Goal: Information Seeking & Learning: Learn about a topic

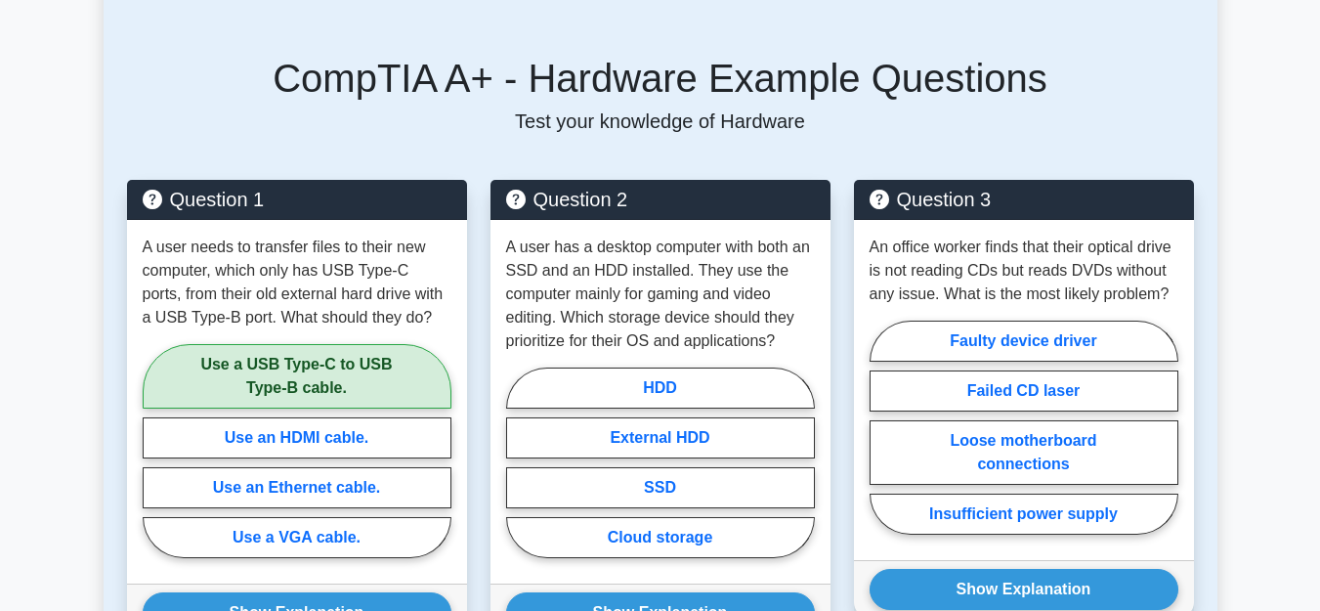
scroll to position [897, 0]
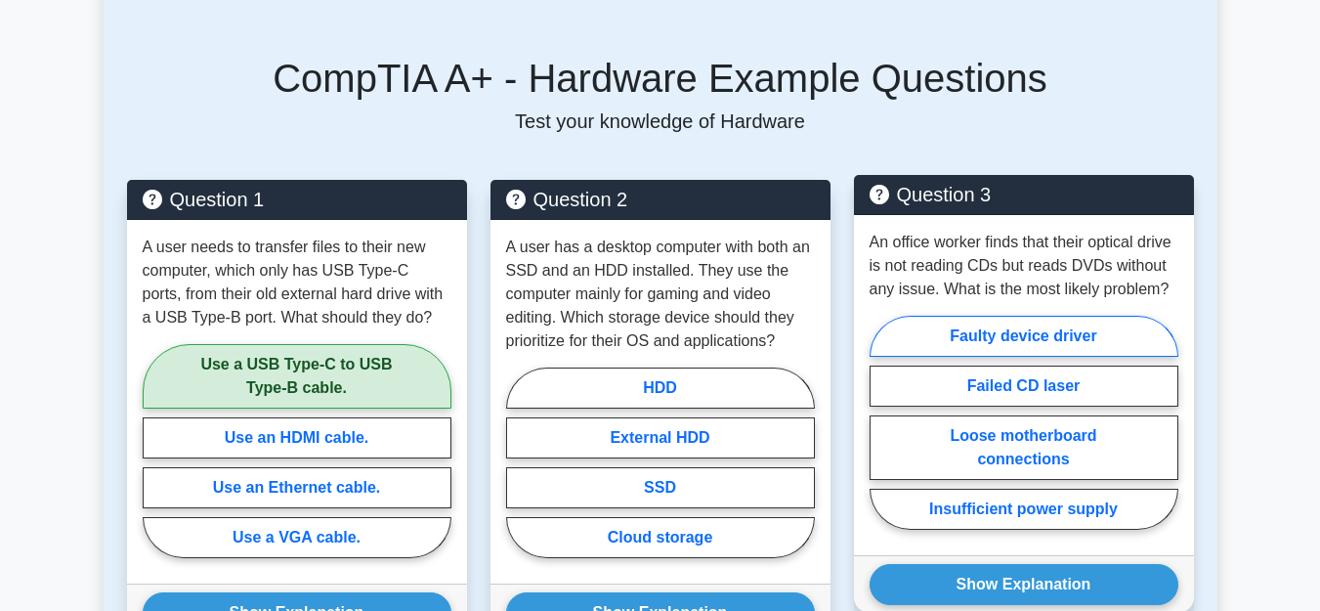
click at [978, 325] on label "Faulty device driver" at bounding box center [1024, 336] width 309 height 41
click at [882, 422] on input "Faulty device driver" at bounding box center [876, 428] width 13 height 13
radio input "true"
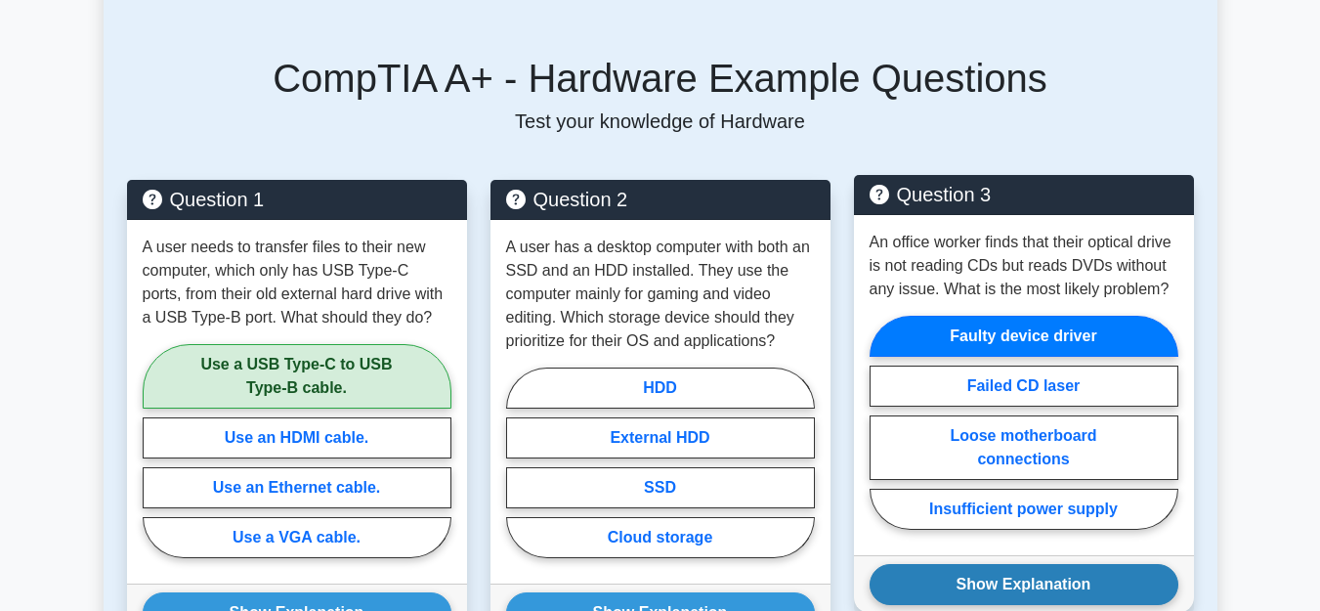
click at [1058, 566] on button "Show Explanation" at bounding box center [1024, 584] width 309 height 41
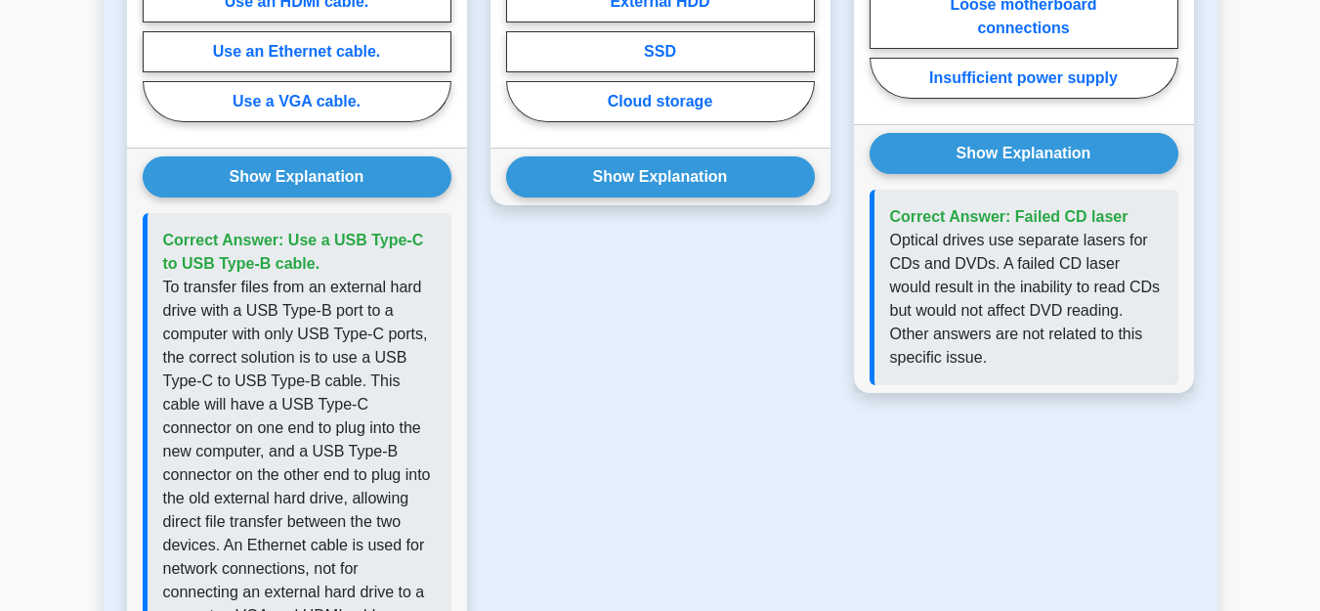
scroll to position [1395, 0]
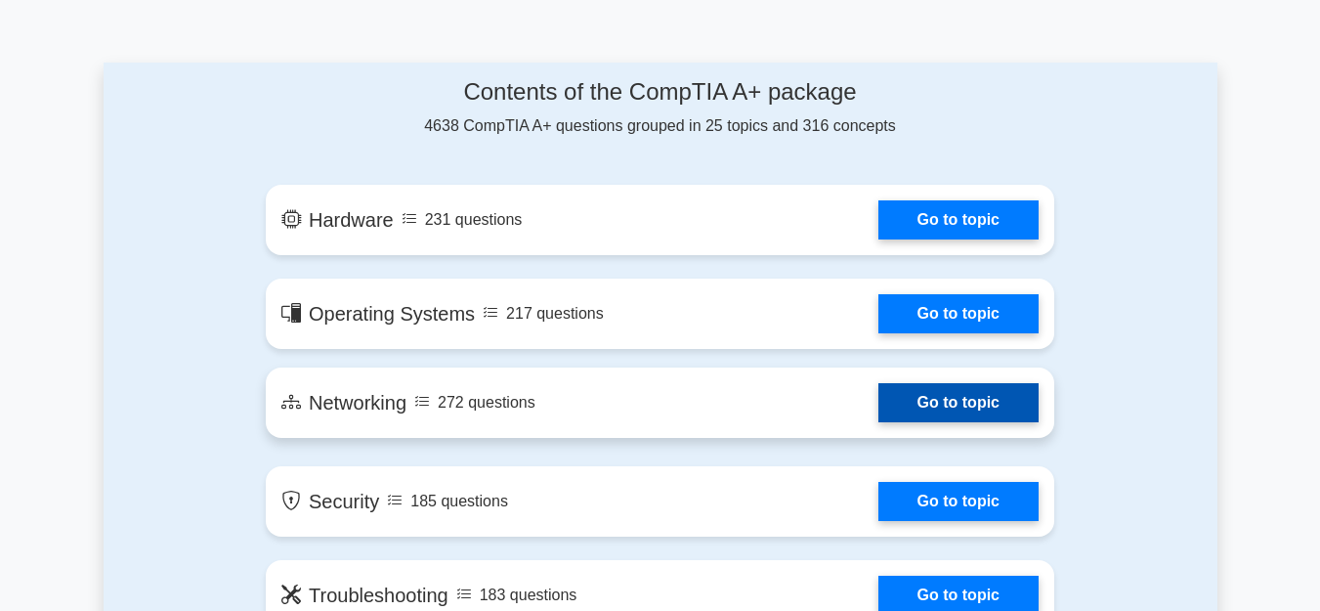
scroll to position [997, 0]
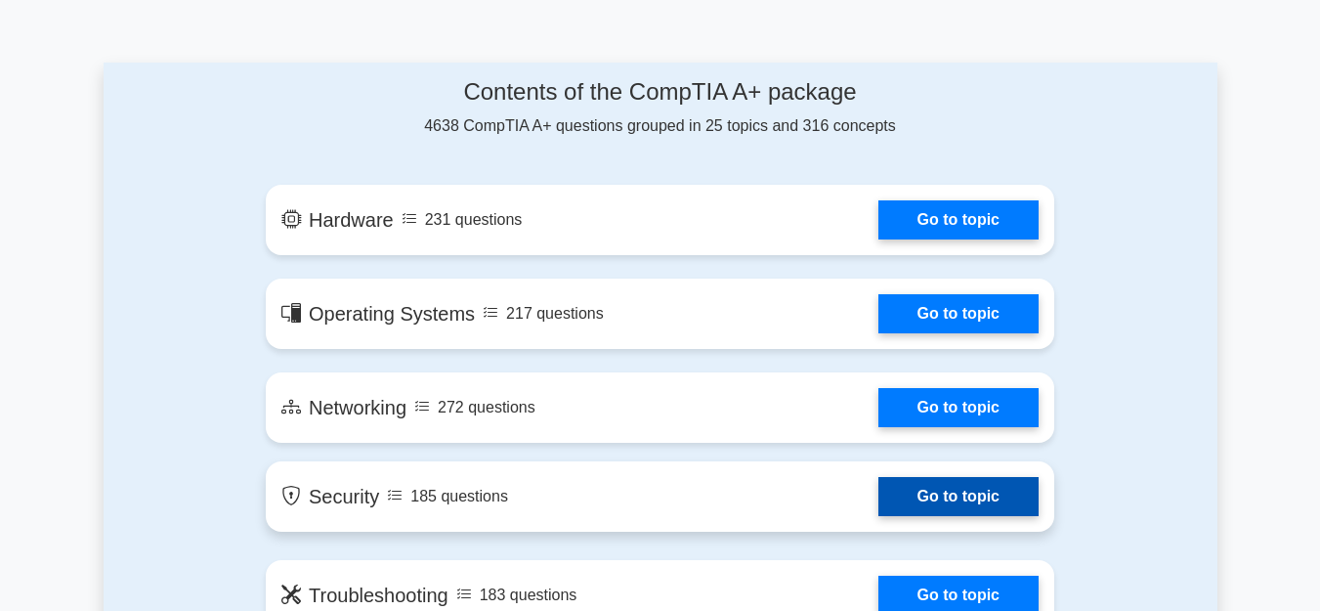
click at [963, 477] on link "Go to topic" at bounding box center [958, 496] width 160 height 39
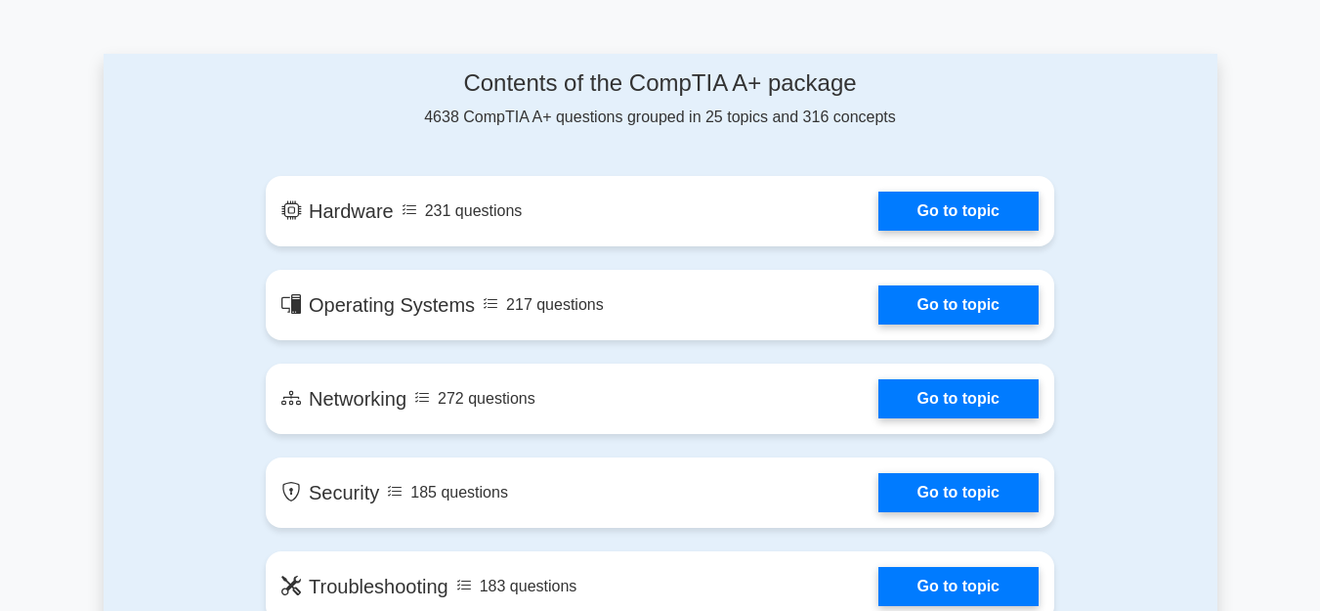
scroll to position [1196, 0]
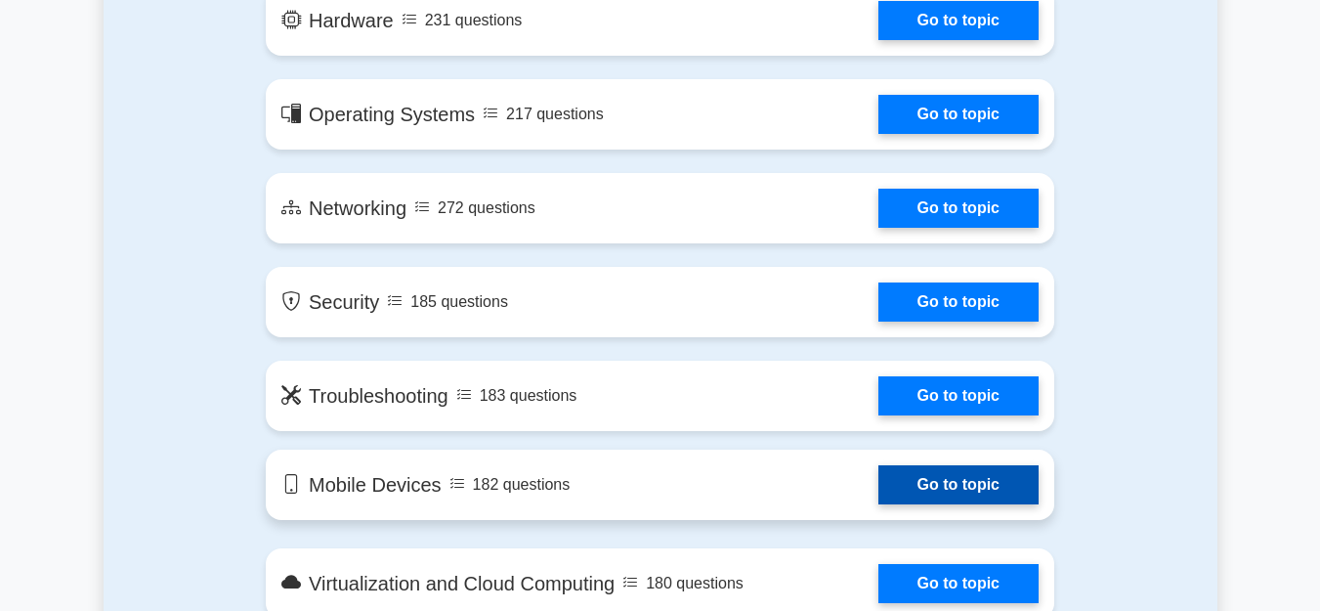
click at [952, 465] on link "Go to topic" at bounding box center [958, 484] width 160 height 39
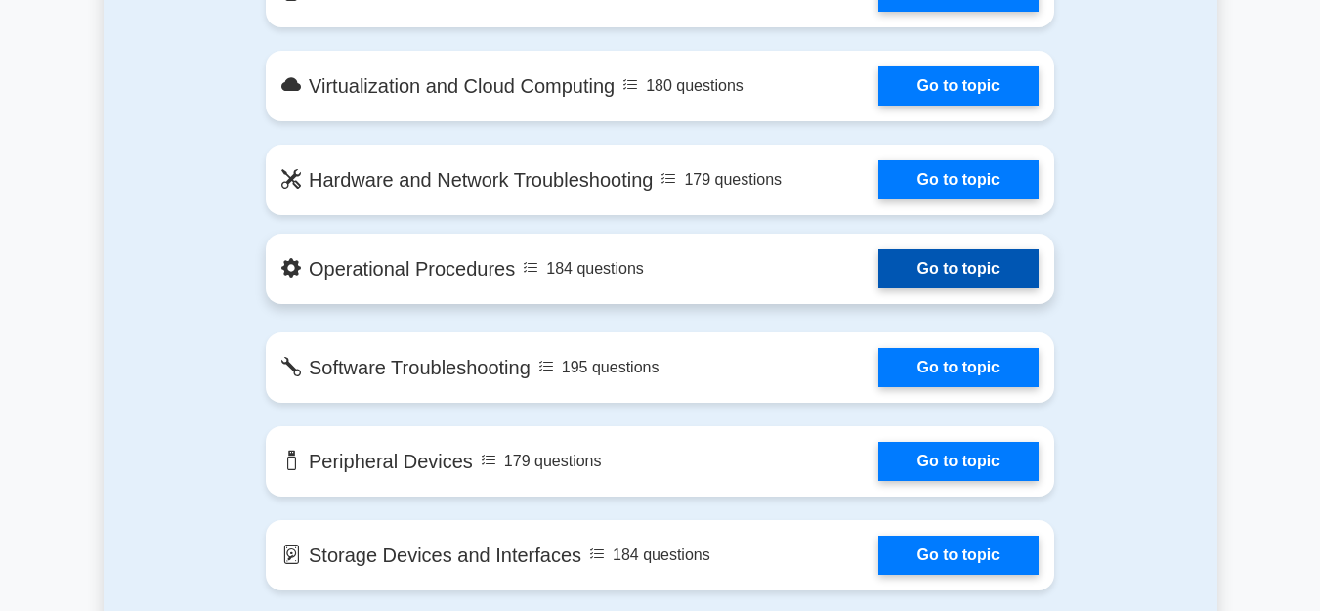
scroll to position [1694, 0]
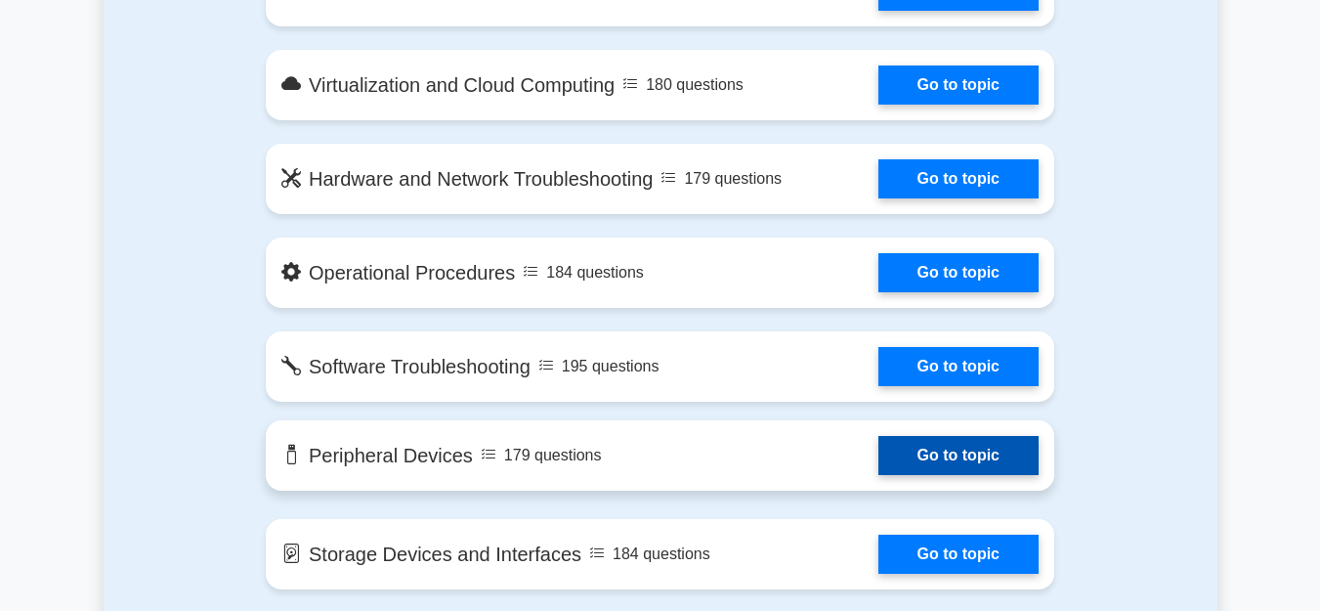
click at [927, 436] on link "Go to topic" at bounding box center [958, 455] width 160 height 39
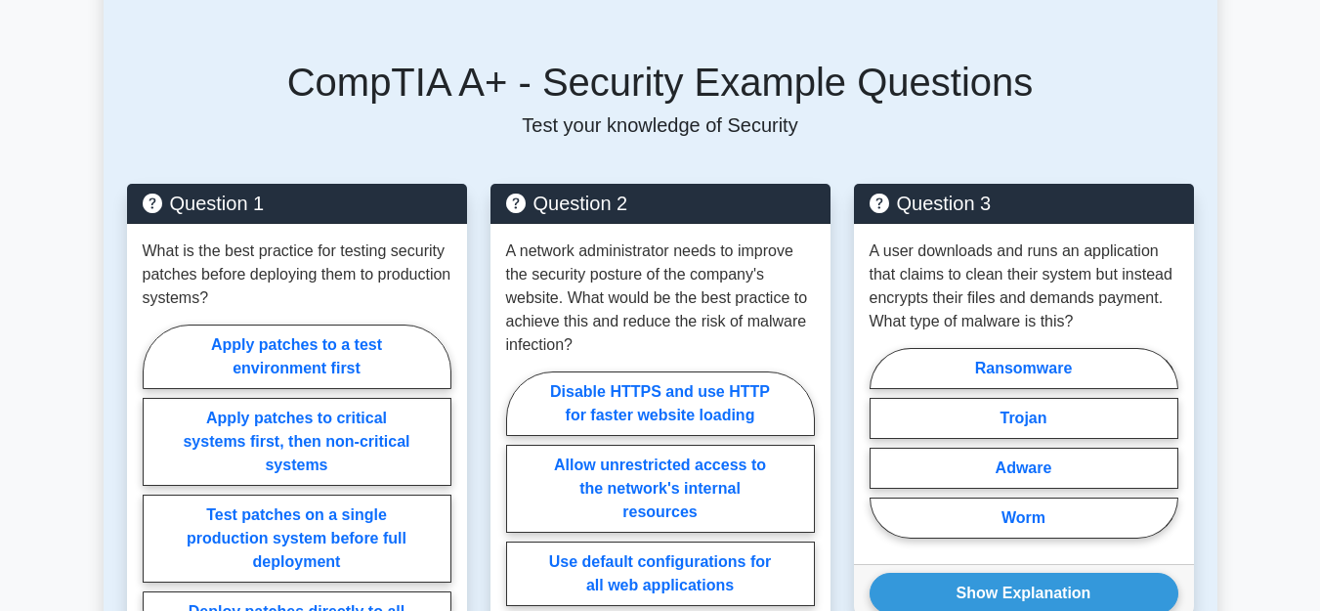
scroll to position [997, 0]
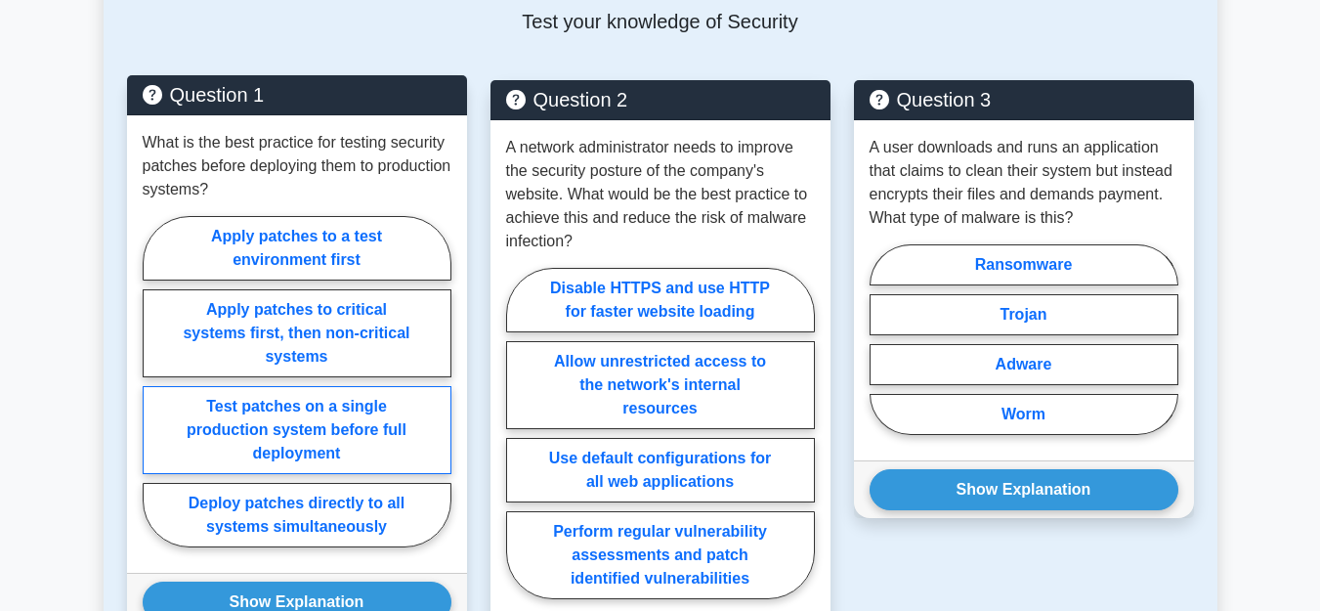
click at [344, 418] on label "Test patches on a single production system before full deployment" at bounding box center [297, 430] width 309 height 88
click at [155, 394] on input "Test patches on a single production system before full deployment" at bounding box center [149, 387] width 13 height 13
radio input "true"
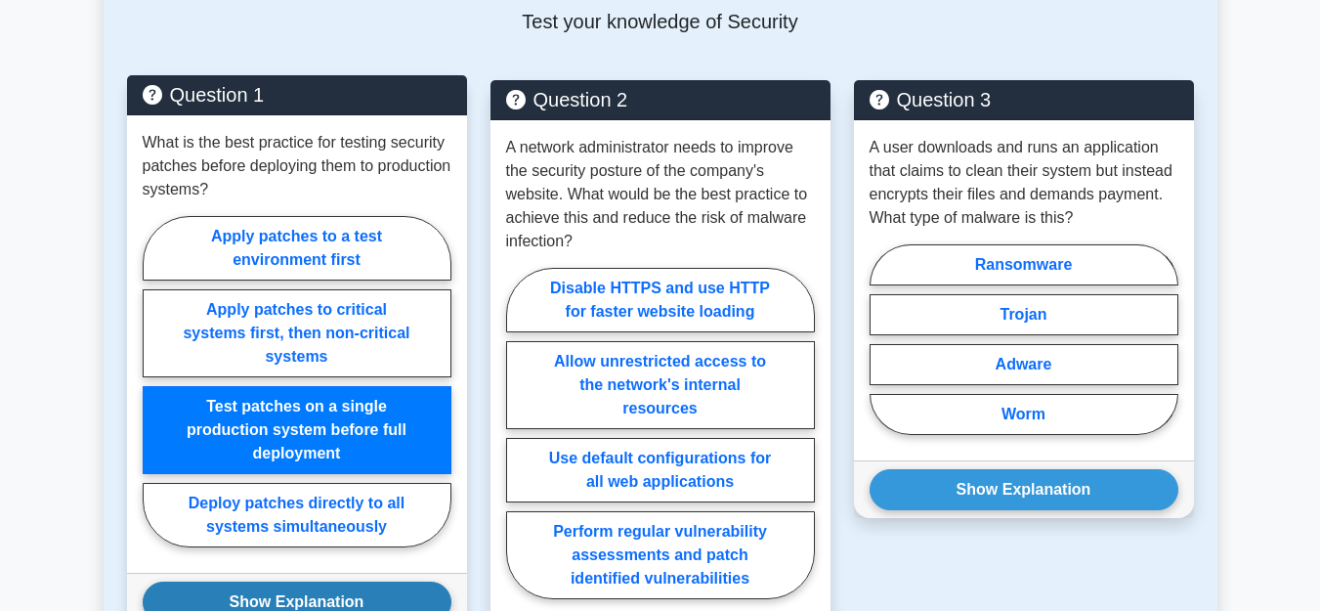
click at [343, 591] on button "Show Explanation" at bounding box center [297, 601] width 309 height 41
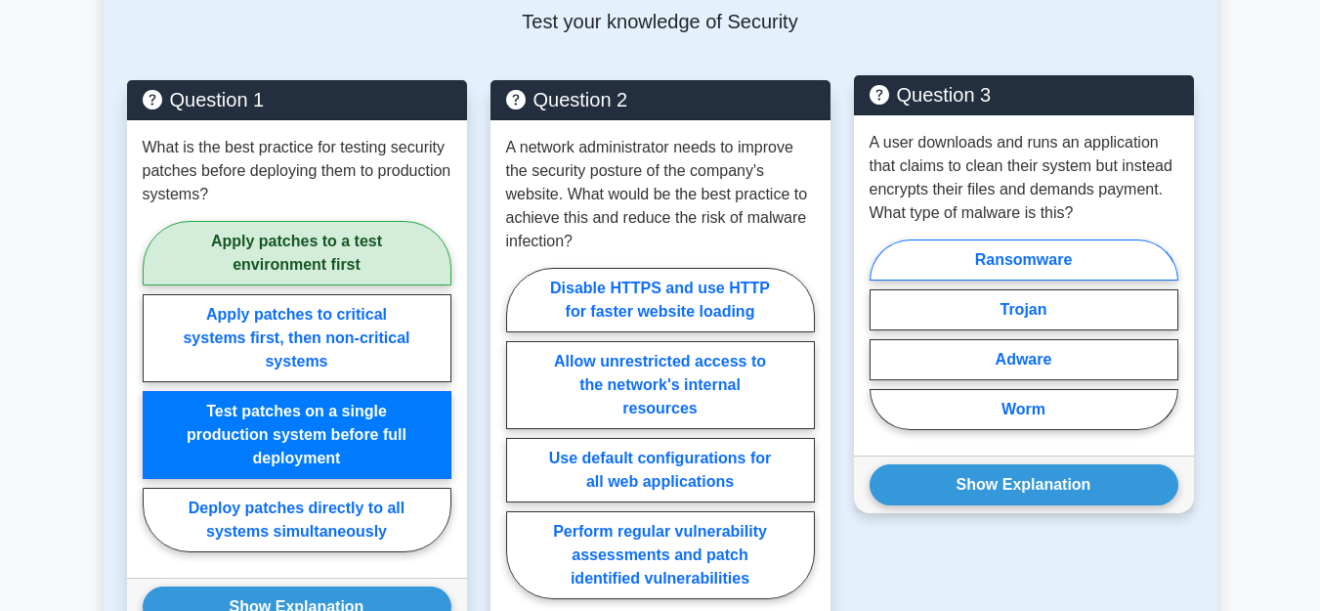
click at [1034, 262] on label "Ransomware" at bounding box center [1024, 259] width 309 height 41
click at [882, 334] on input "Ransomware" at bounding box center [876, 340] width 13 height 13
radio input "true"
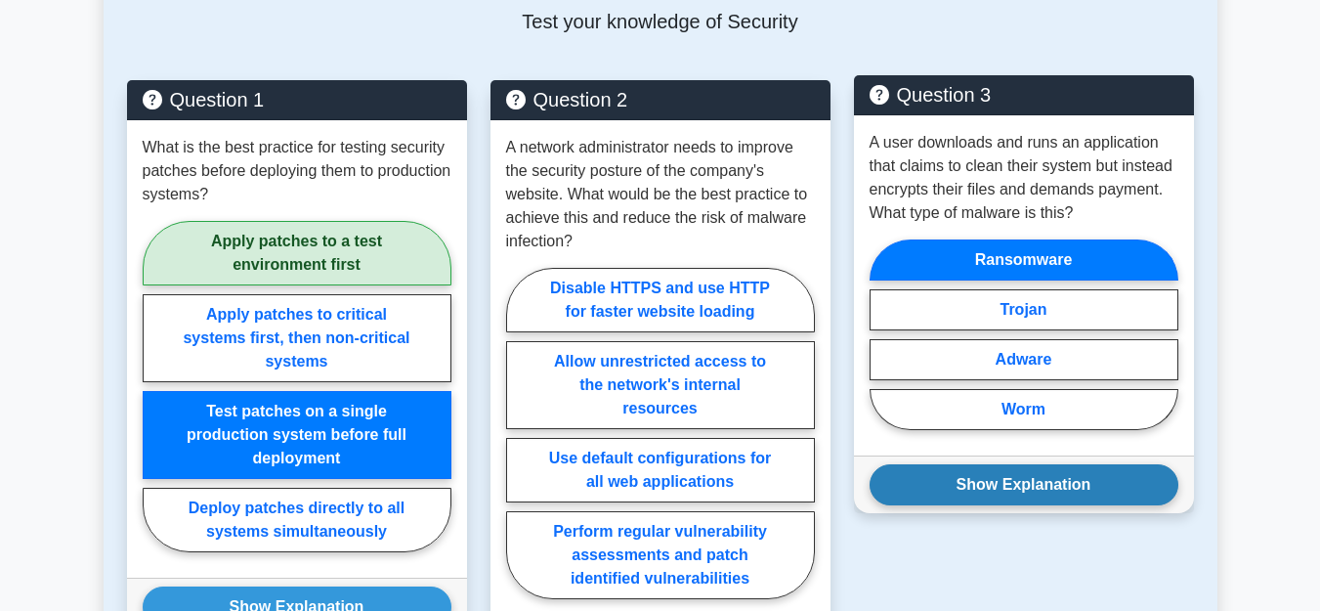
click at [1037, 493] on button "Show Explanation" at bounding box center [1024, 484] width 309 height 41
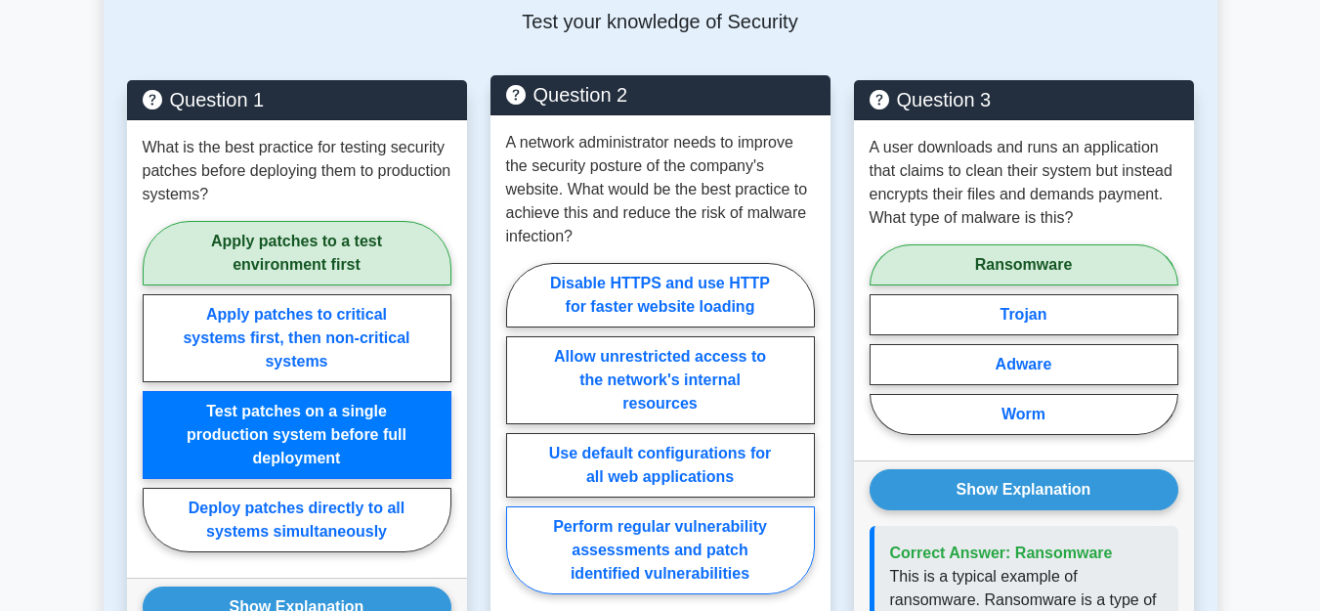
click at [687, 533] on label "Perform regular vulnerability assessments and patch identified vulnerabilities" at bounding box center [660, 550] width 309 height 88
click at [519, 441] on input "Perform regular vulnerability assessments and patch identified vulnerabilities" at bounding box center [512, 434] width 13 height 13
radio input "true"
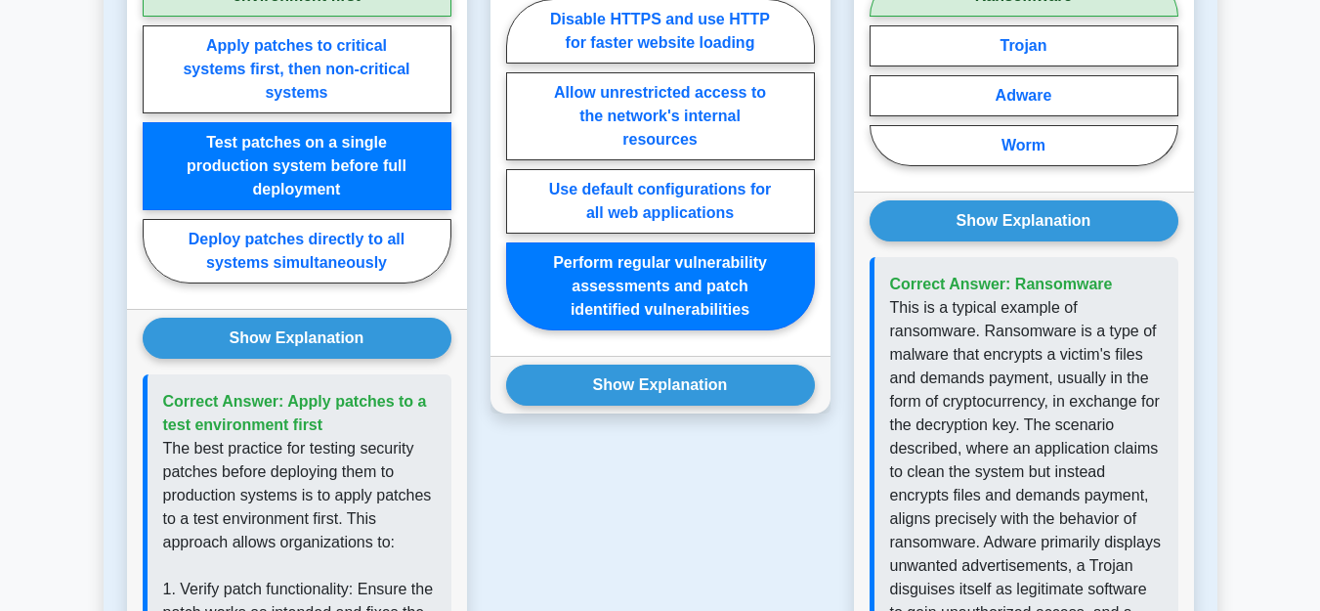
scroll to position [1395, 0]
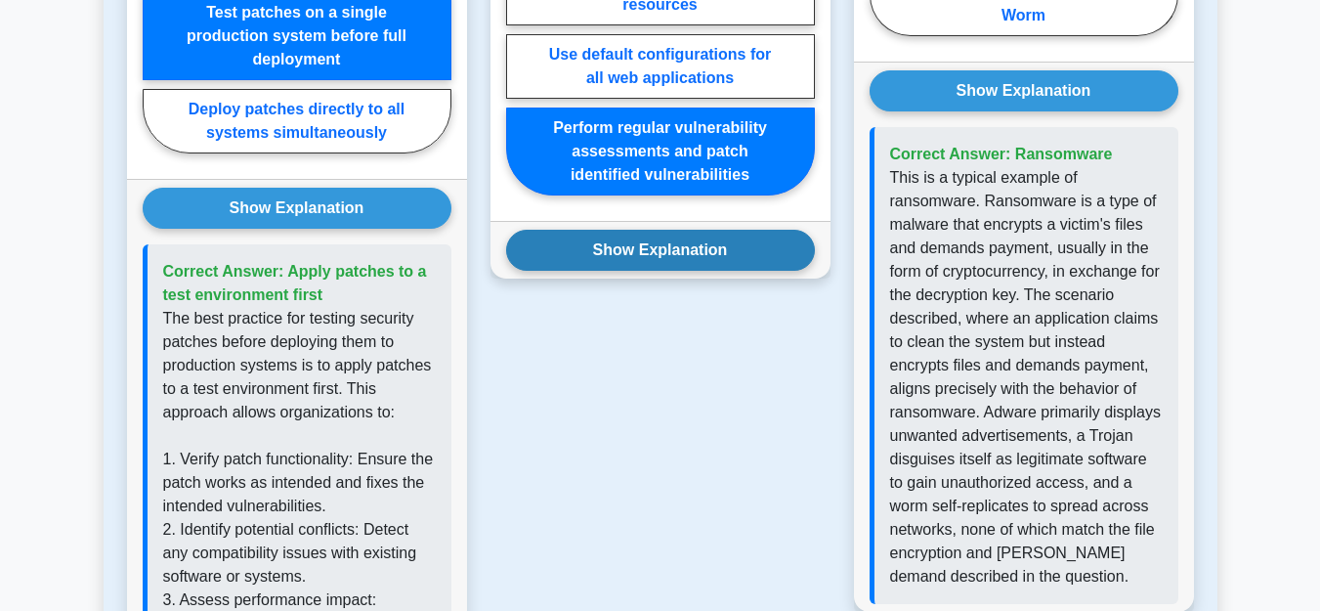
click at [675, 254] on button "Show Explanation" at bounding box center [660, 250] width 309 height 41
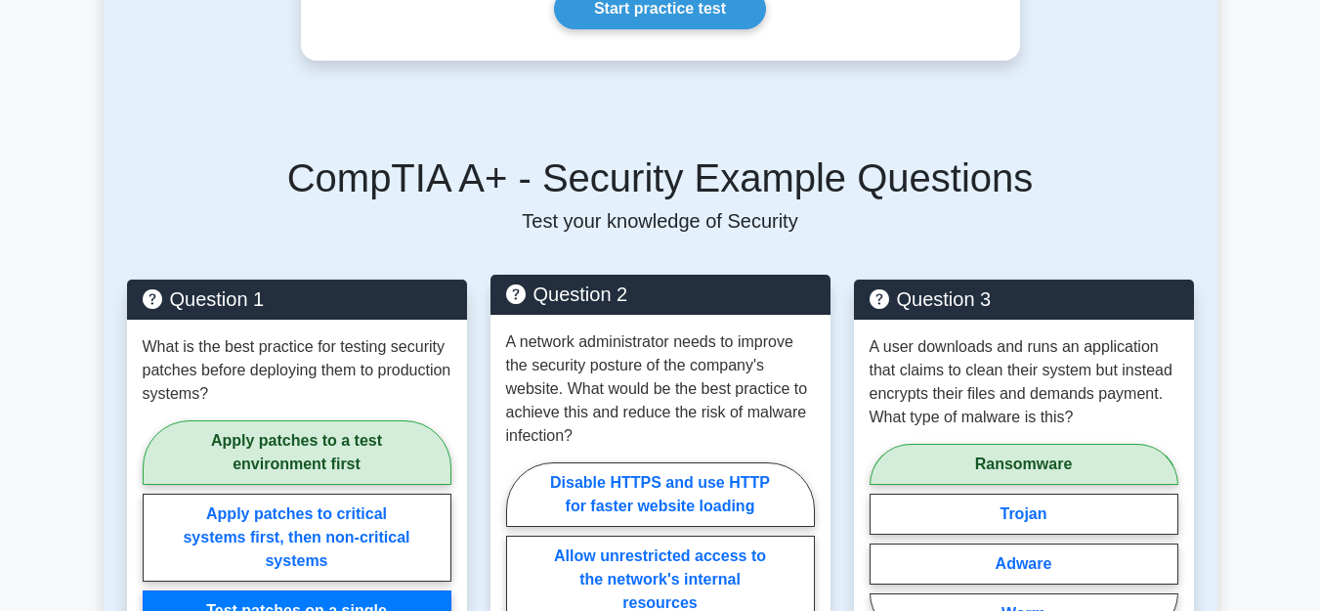
scroll to position [498, 0]
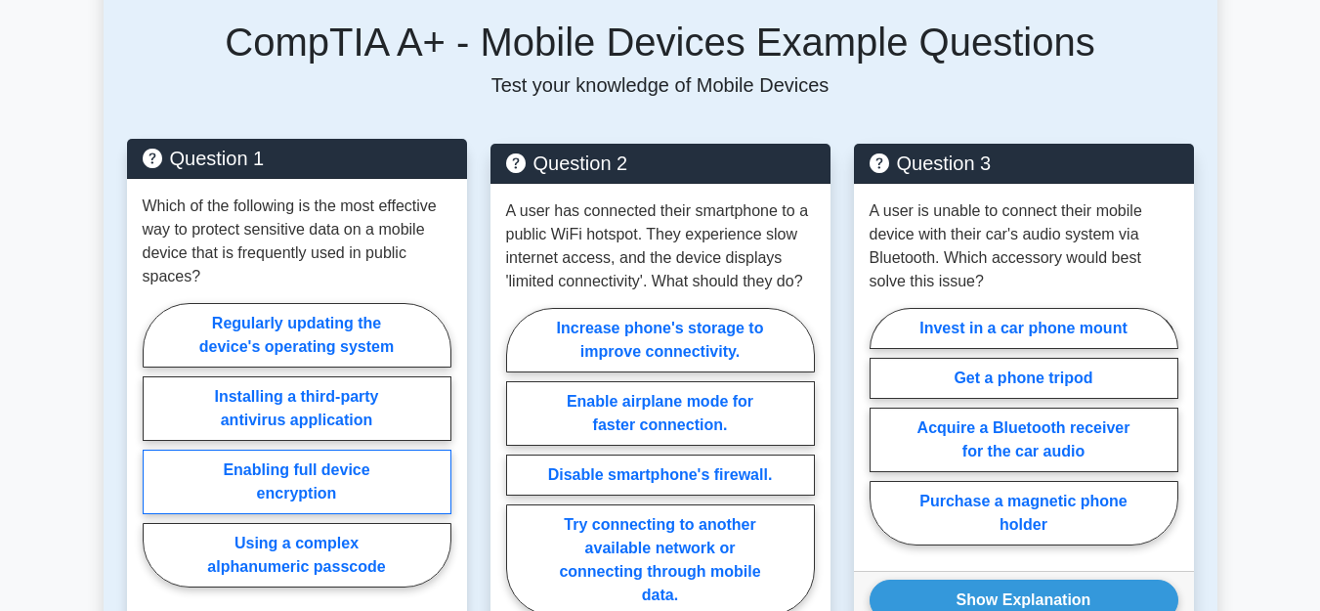
scroll to position [997, 0]
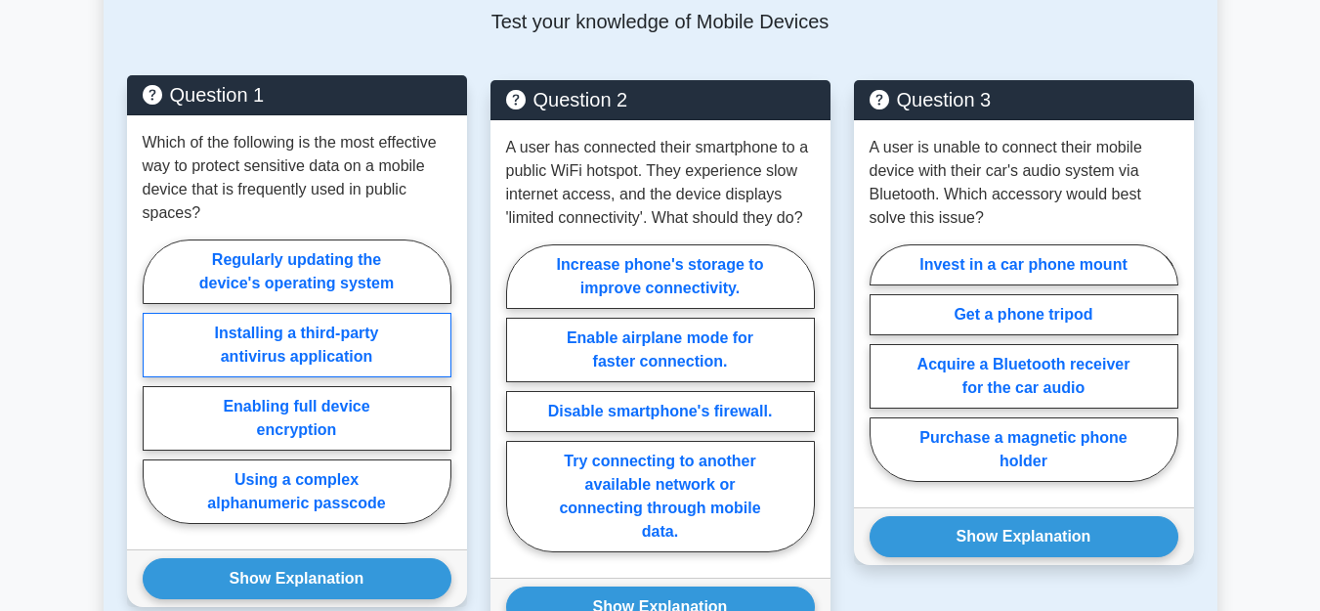
click at [331, 326] on label "Installing a third-party antivirus application" at bounding box center [297, 345] width 309 height 64
click at [155, 381] on input "Installing a third-party antivirus application" at bounding box center [149, 387] width 13 height 13
radio input "true"
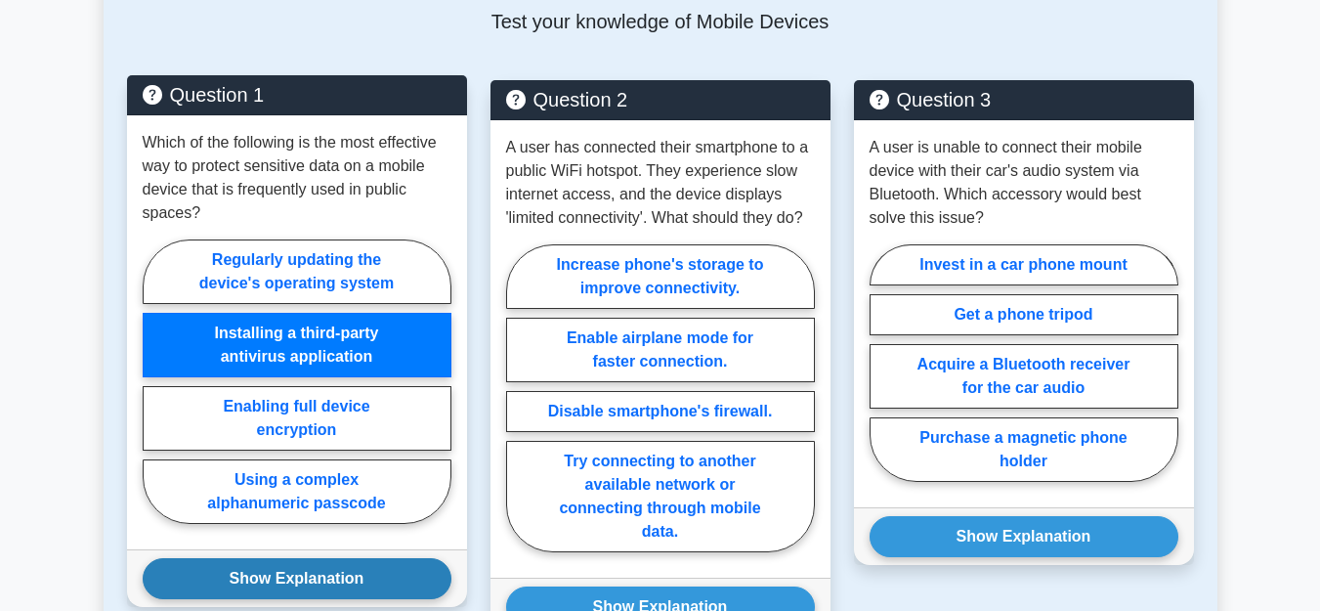
click at [323, 558] on button "Show Explanation" at bounding box center [297, 578] width 309 height 41
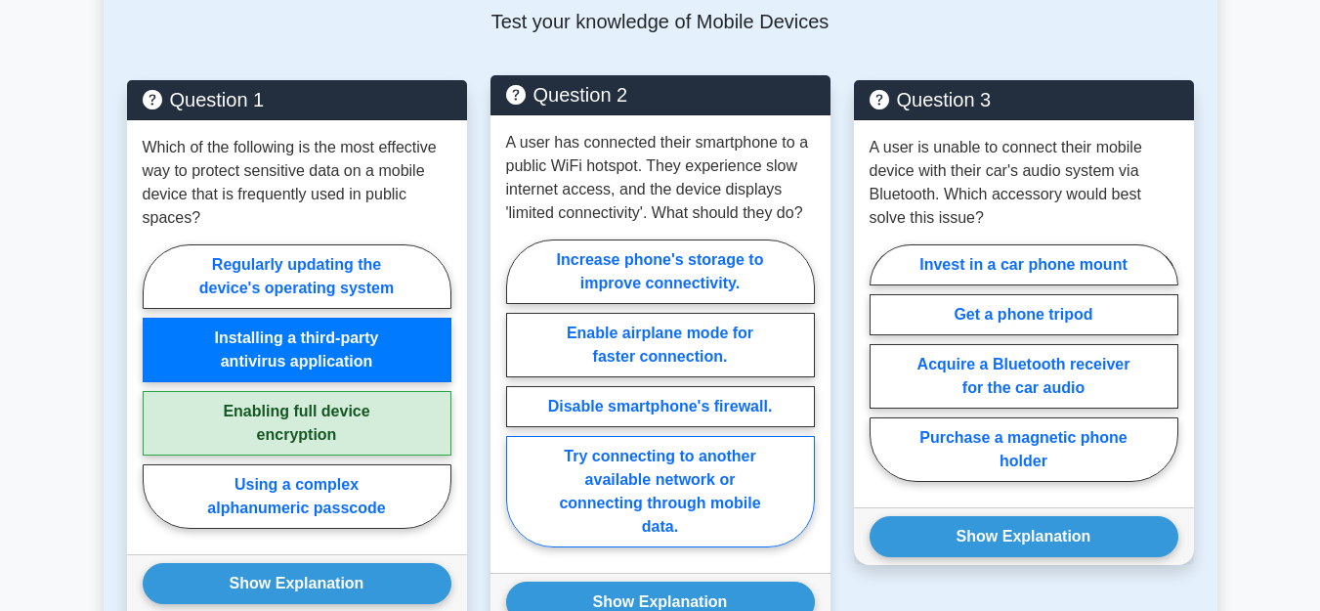
click at [602, 449] on label "Try connecting to another available network or connecting through mobile data." at bounding box center [660, 491] width 309 height 111
click at [519, 406] on input "Try connecting to another available network or connecting through mobile data." at bounding box center [512, 399] width 13 height 13
radio input "true"
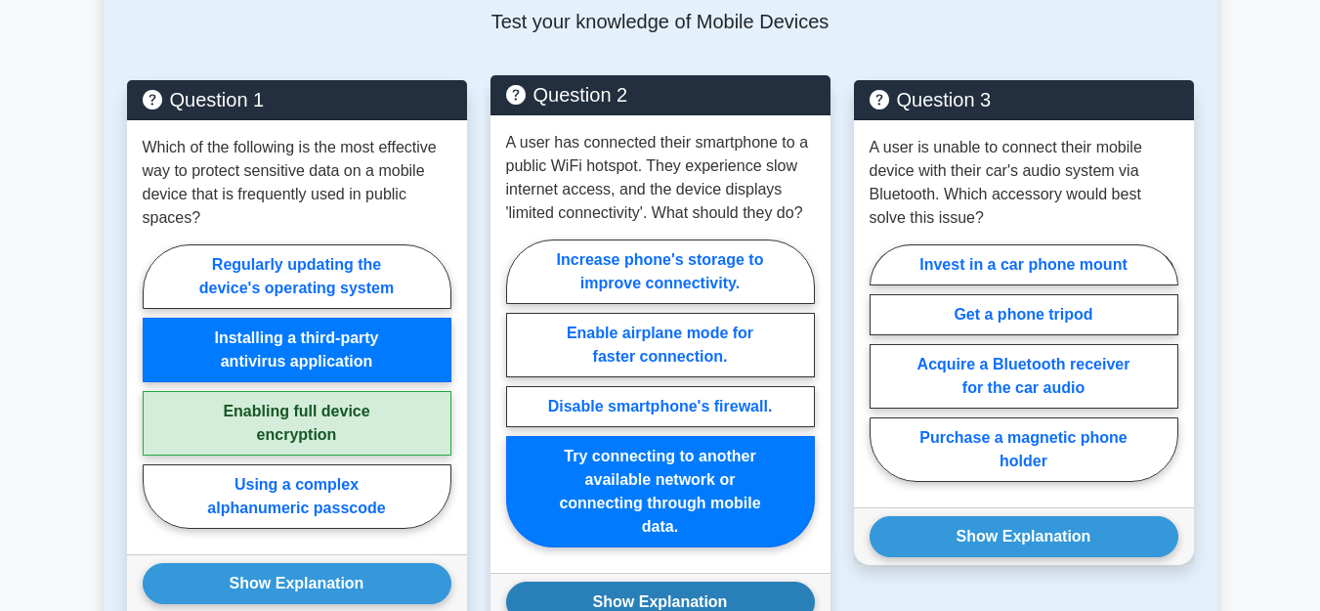
click at [606, 581] on button "Show Explanation" at bounding box center [660, 601] width 309 height 41
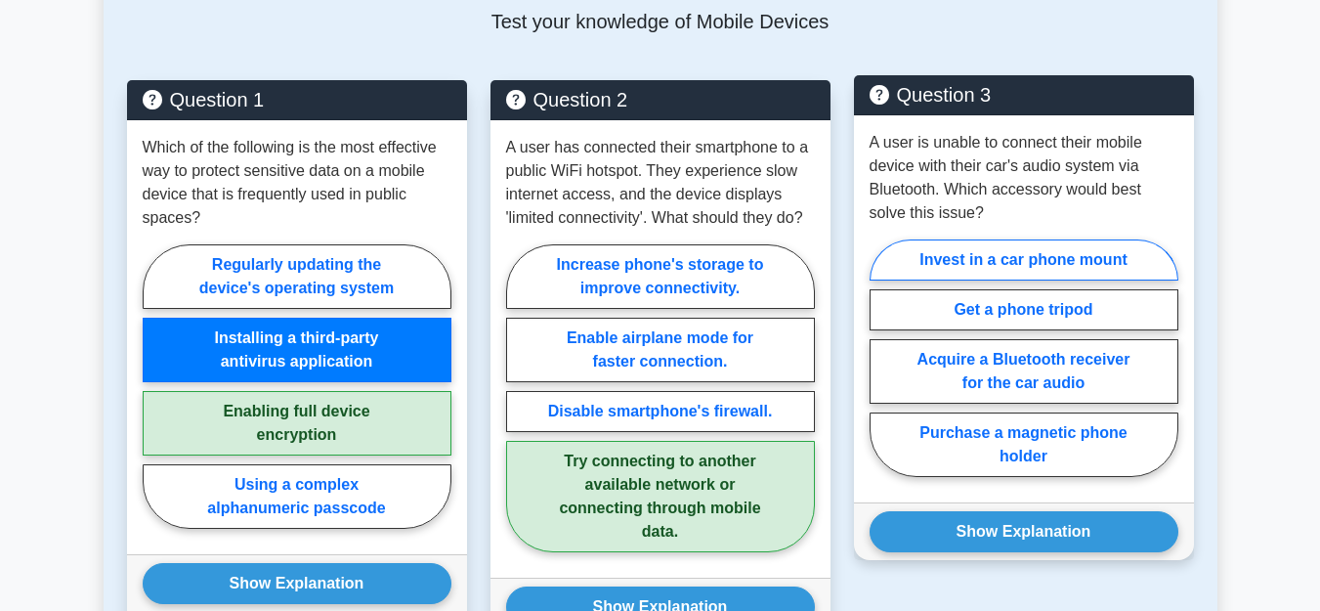
click at [964, 239] on label "Invest in a car phone mount" at bounding box center [1024, 259] width 309 height 41
click at [882, 358] on input "Invest in a car phone mount" at bounding box center [876, 364] width 13 height 13
radio input "true"
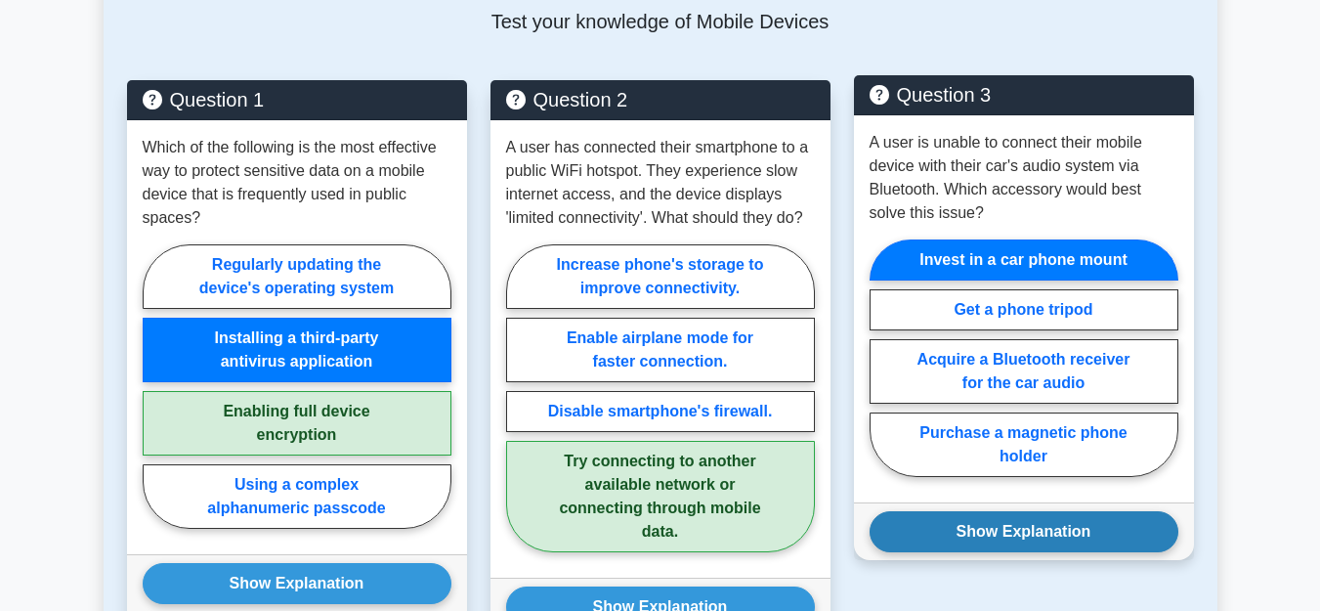
click at [937, 511] on button "Show Explanation" at bounding box center [1024, 531] width 309 height 41
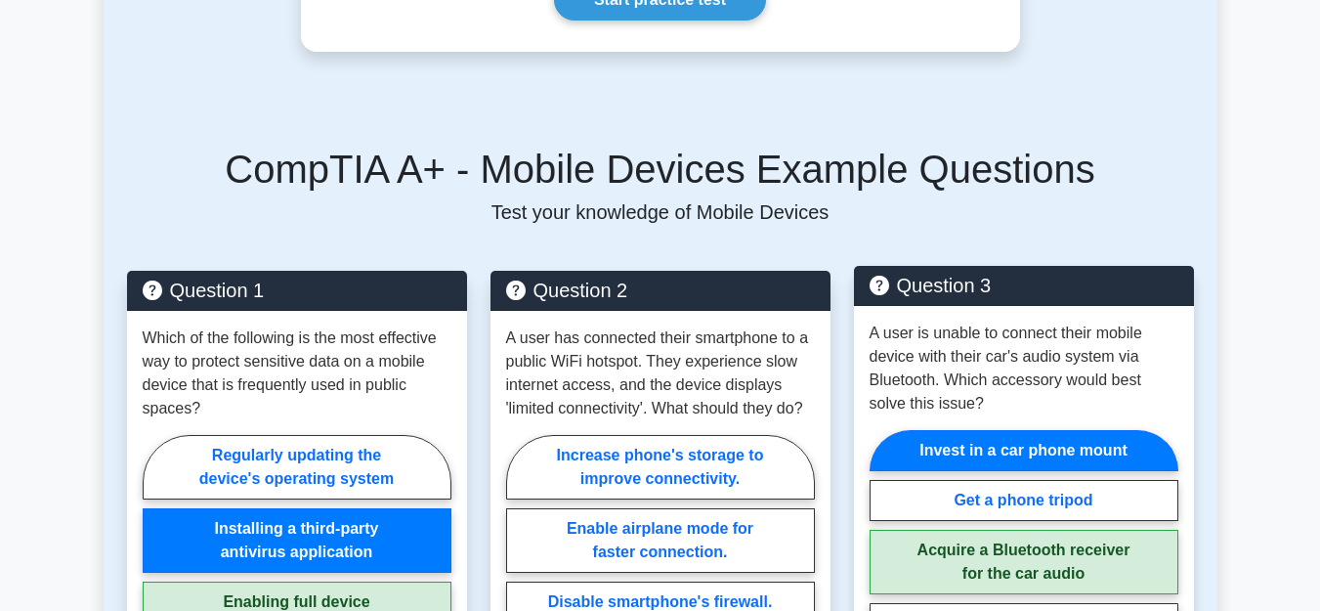
scroll to position [698, 0]
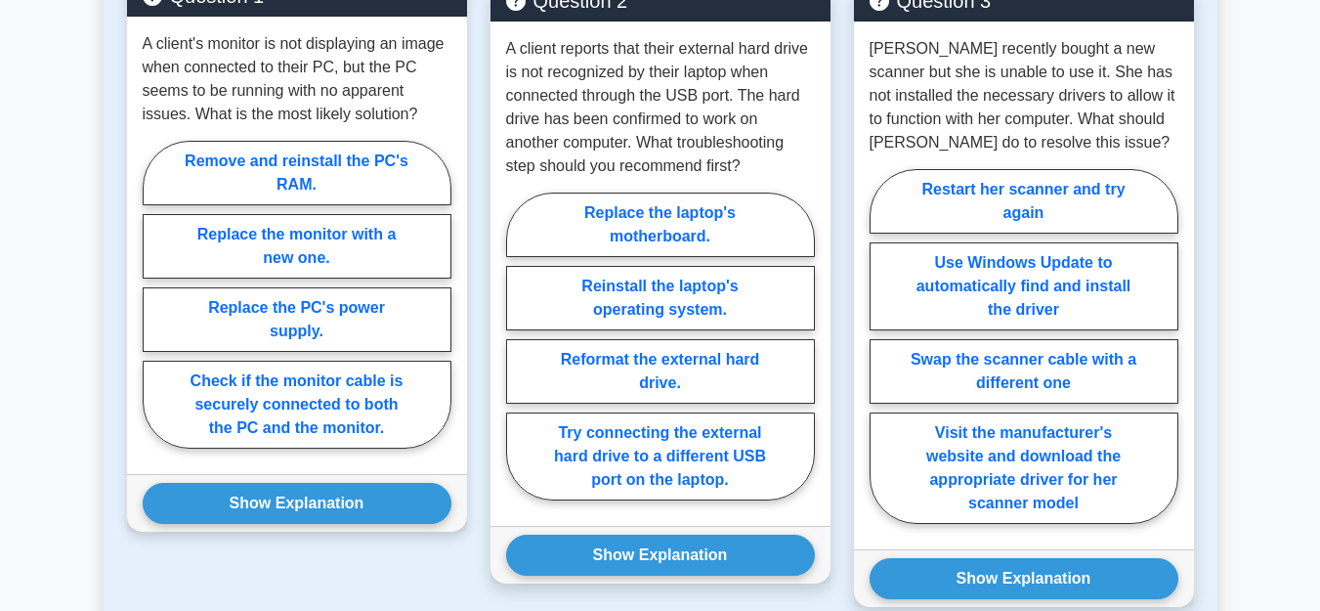
scroll to position [1096, 0]
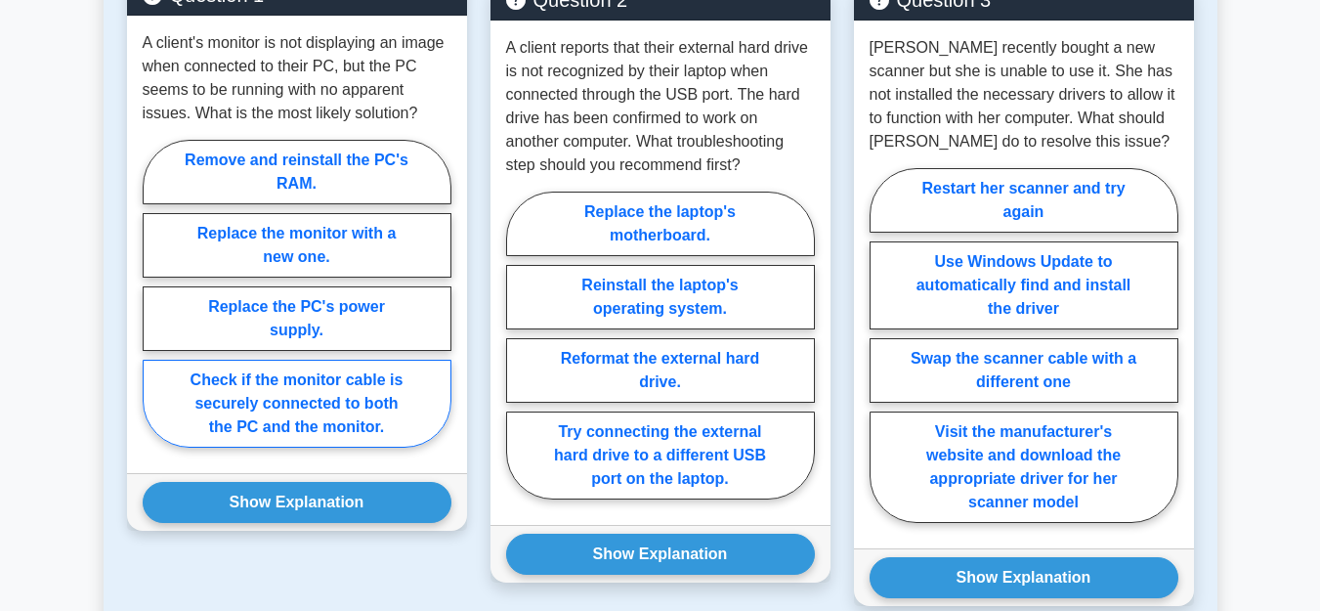
click at [290, 390] on label "Check if the monitor cable is securely connected to both the PC and the monitor." at bounding box center [297, 404] width 309 height 88
click at [155, 306] on input "Check if the monitor cable is securely connected to both the PC and the monitor." at bounding box center [149, 299] width 13 height 13
radio input "true"
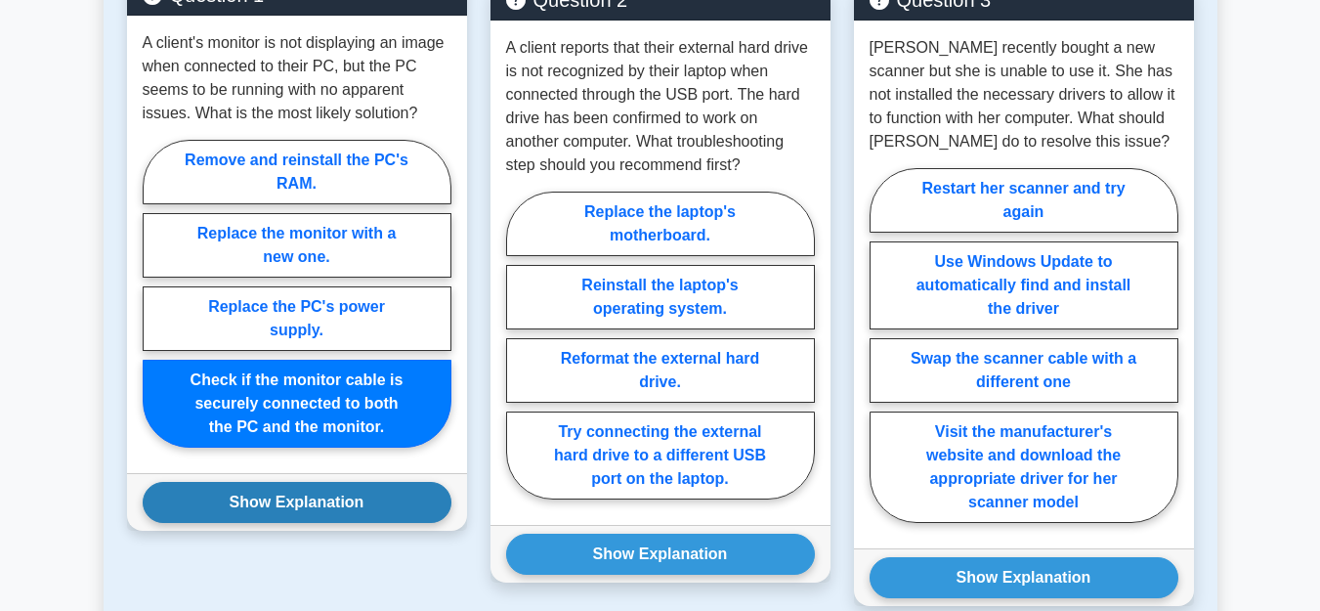
click at [296, 499] on button "Show Explanation" at bounding box center [297, 502] width 309 height 41
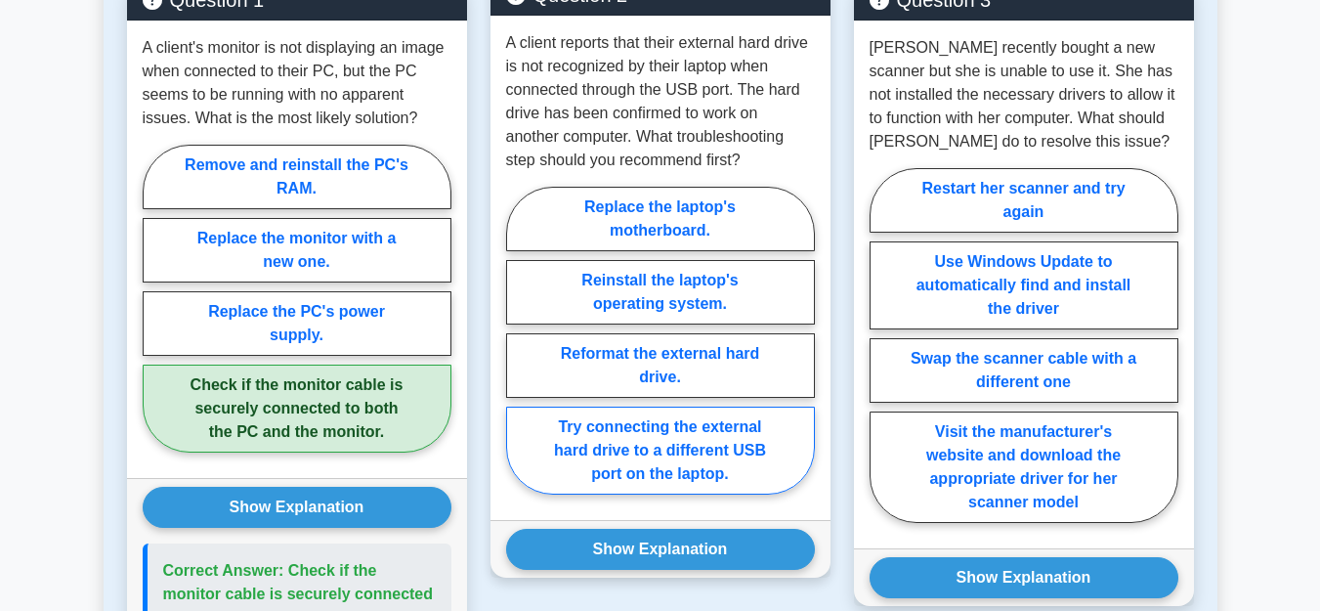
click at [632, 447] on label "Try connecting the external hard drive to a different USB port on the laptop." at bounding box center [660, 451] width 309 height 88
click at [519, 353] on input "Try connecting the external hard drive to a different USB port on the laptop." at bounding box center [512, 346] width 13 height 13
radio input "true"
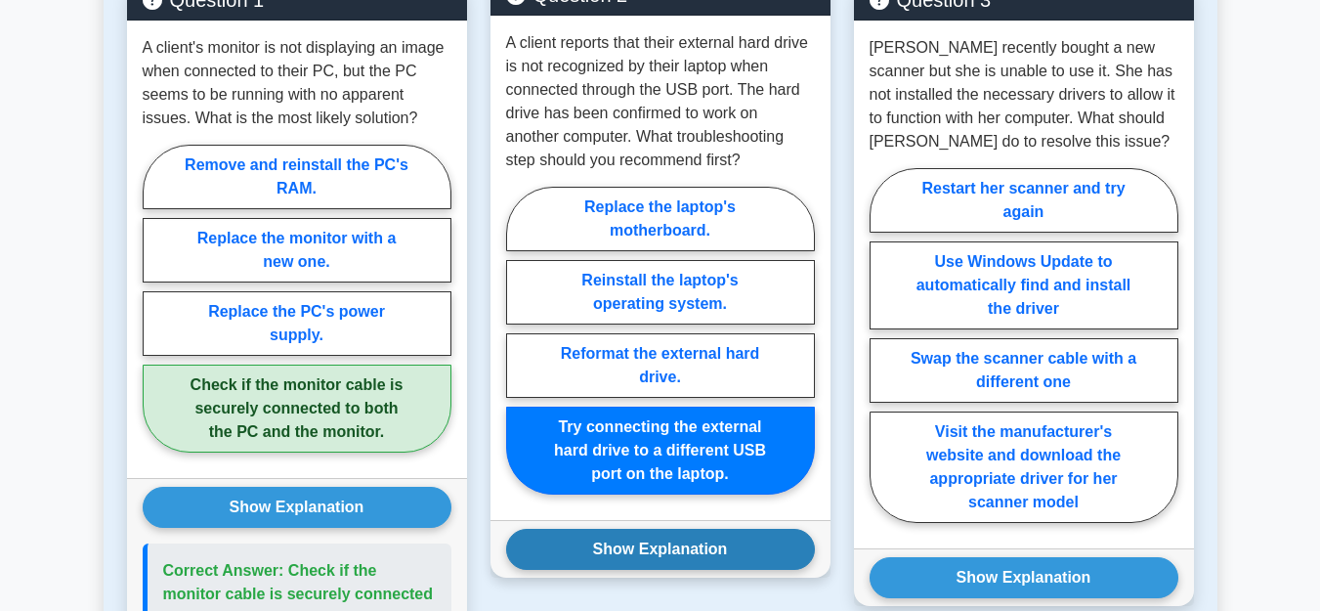
click at [633, 539] on button "Show Explanation" at bounding box center [660, 549] width 309 height 41
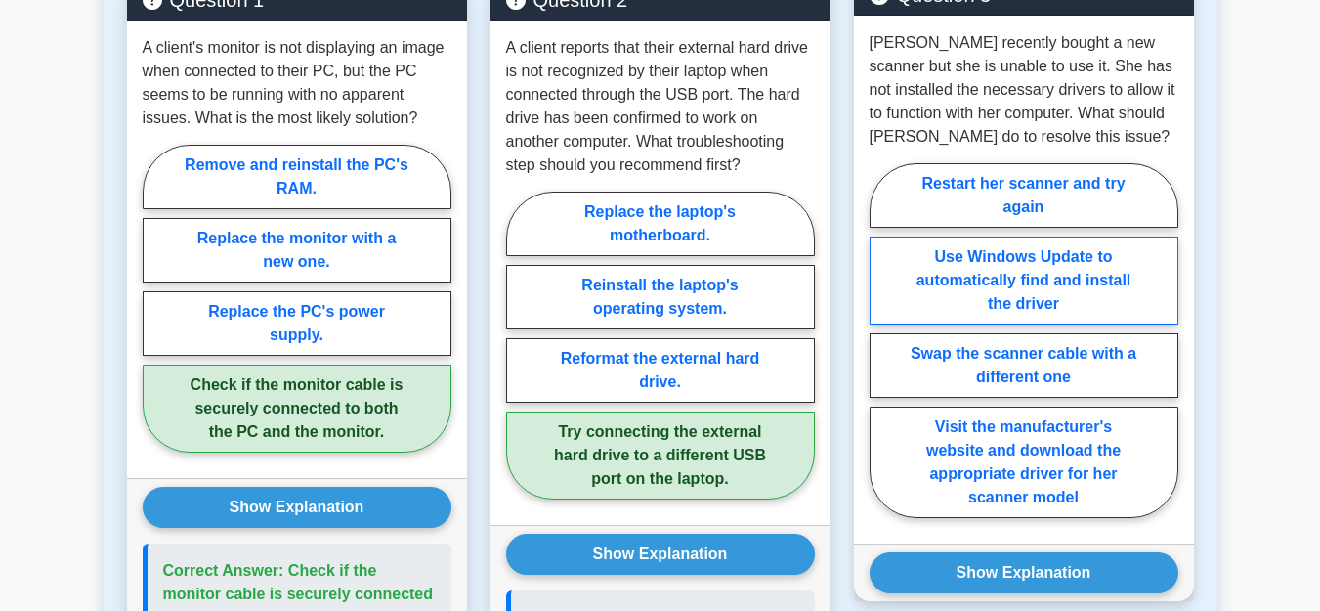
click at [998, 272] on label "Use Windows Update to automatically find and install the driver" at bounding box center [1024, 280] width 309 height 88
click at [882, 340] on input "Use Windows Update to automatically find and install the driver" at bounding box center [876, 346] width 13 height 13
radio input "true"
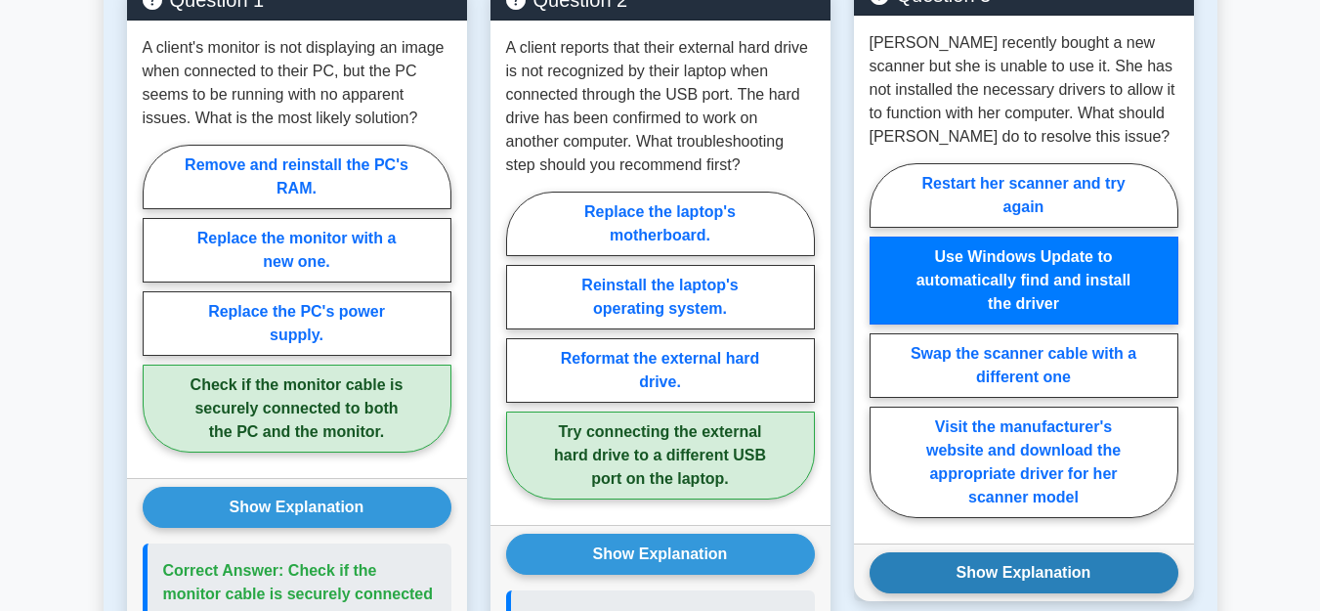
click at [994, 571] on button "Show Explanation" at bounding box center [1024, 572] width 309 height 41
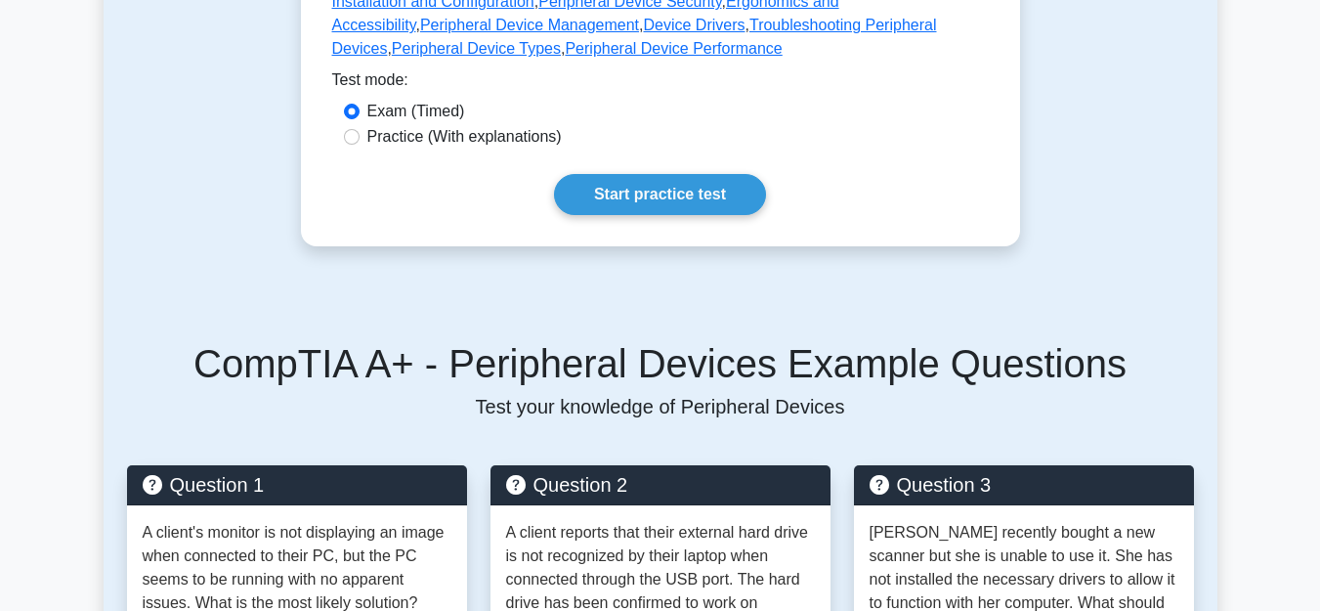
scroll to position [598, 0]
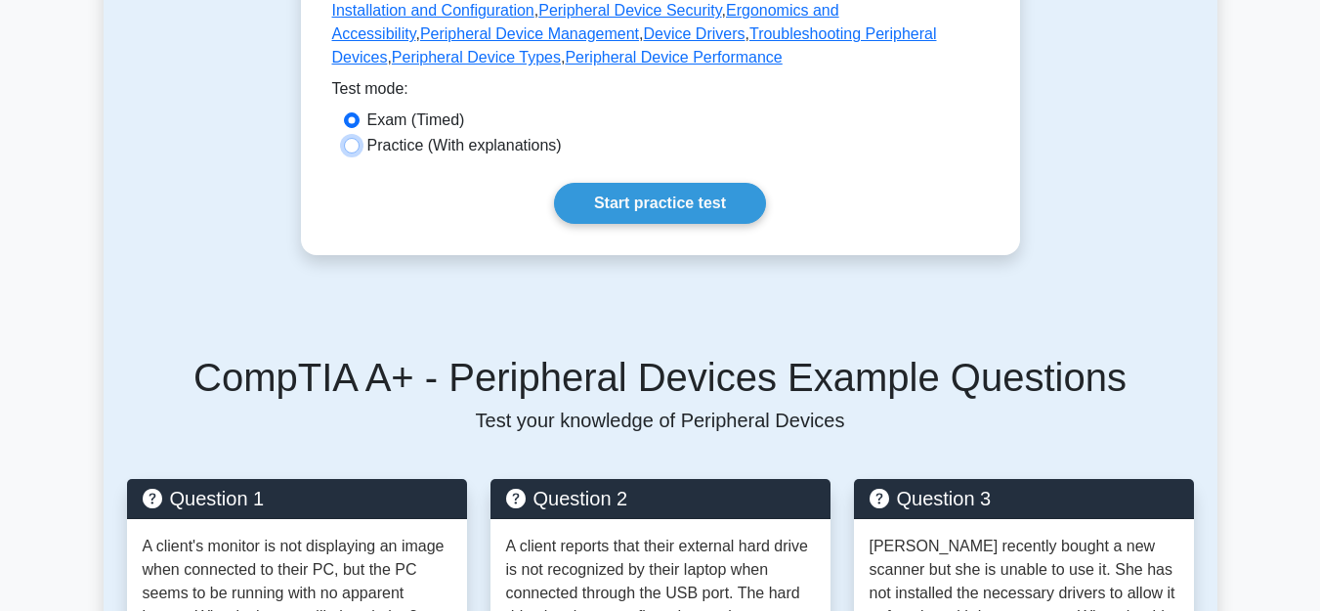
click at [357, 143] on input "Practice (With explanations)" at bounding box center [352, 146] width 16 height 16
radio input "true"
click at [660, 199] on link "Start practice test" at bounding box center [660, 203] width 212 height 41
